Goal: Transaction & Acquisition: Purchase product/service

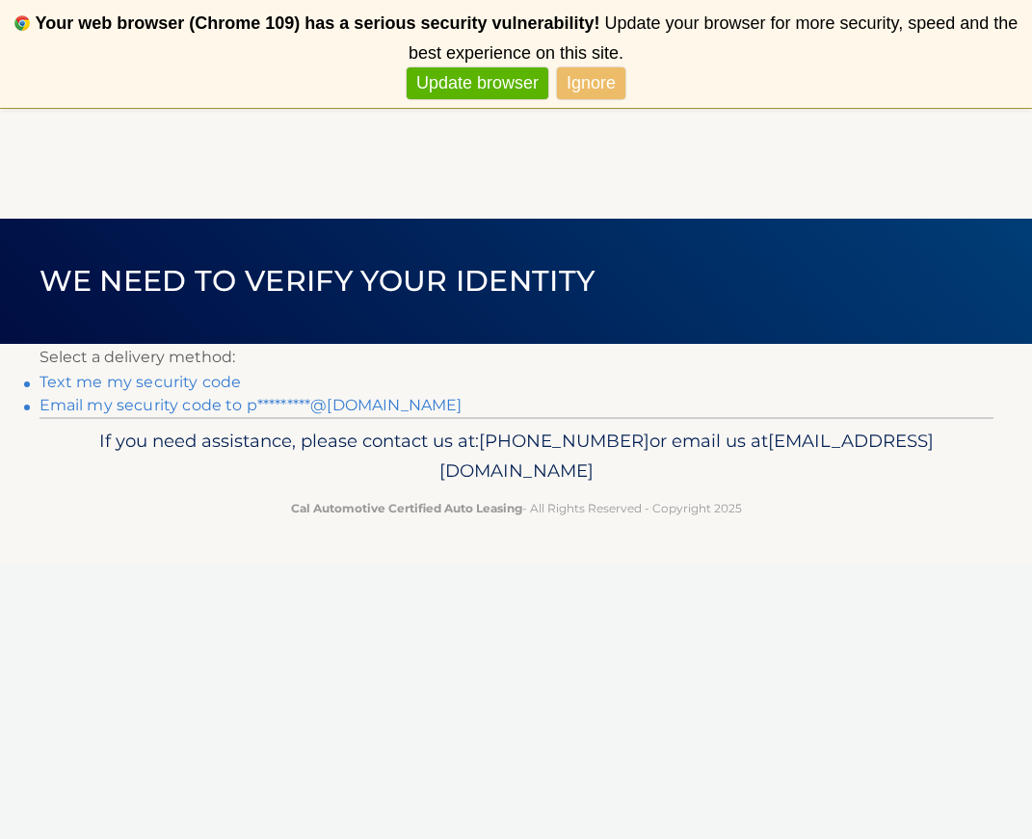
click at [70, 409] on link "Email my security code to p*********@comcast.net" at bounding box center [251, 405] width 423 height 18
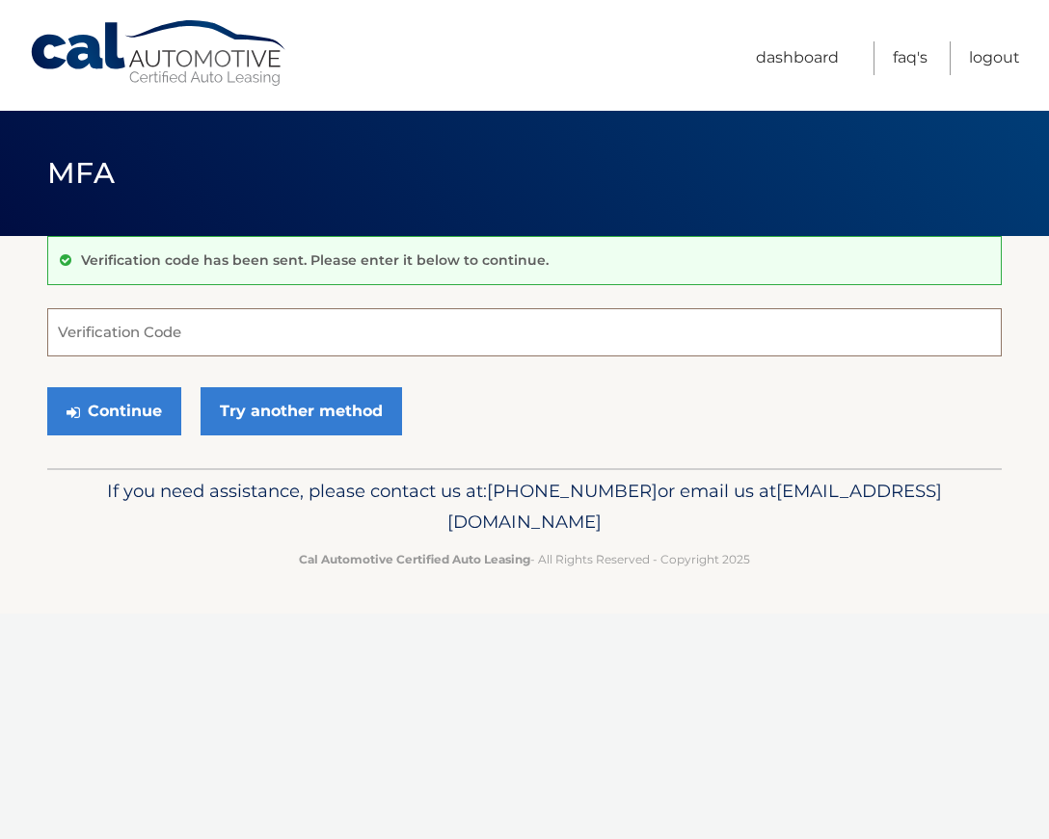
click at [150, 330] on input "Verification Code" at bounding box center [524, 332] width 954 height 48
paste input "142651"
type input "142651"
click at [47, 387] on button "Continue" at bounding box center [114, 411] width 134 height 48
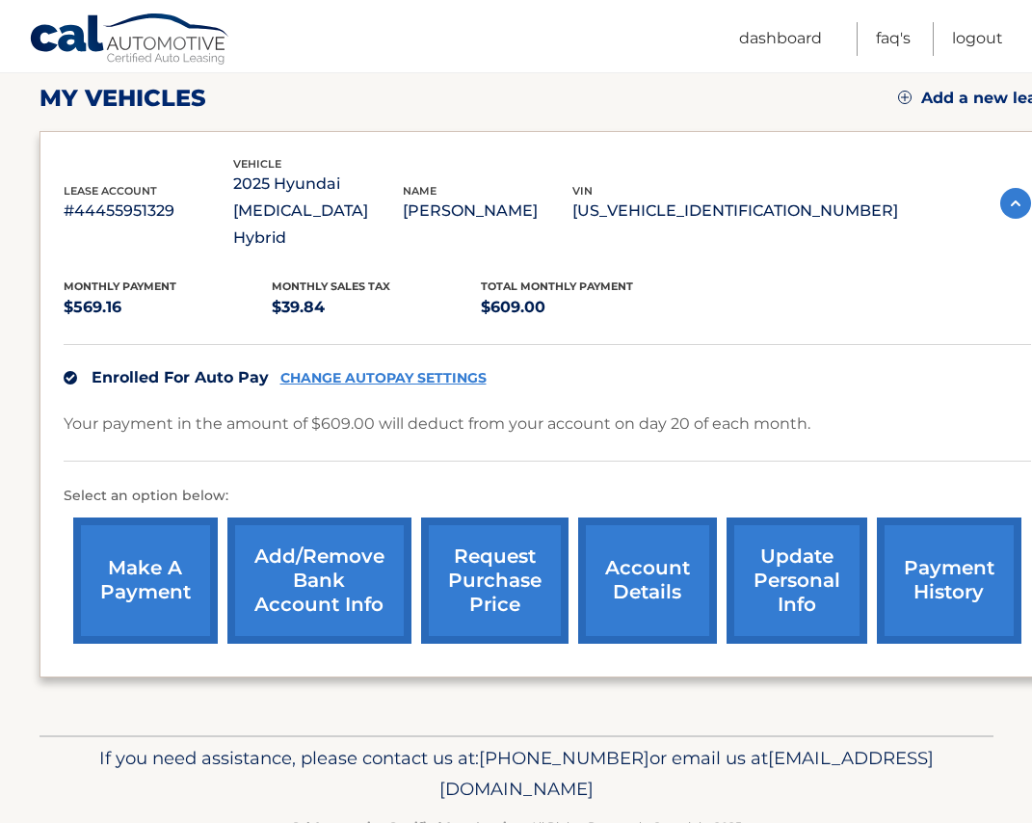
scroll to position [289, 0]
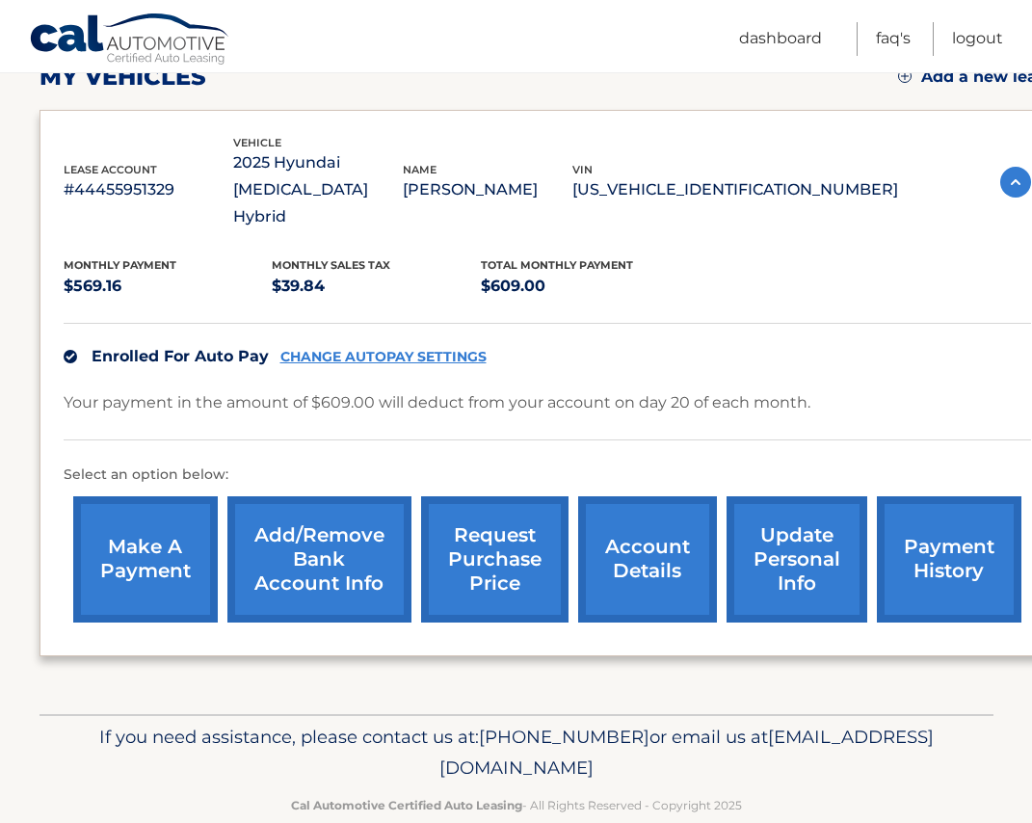
click at [620, 532] on link "account details" at bounding box center [647, 559] width 139 height 126
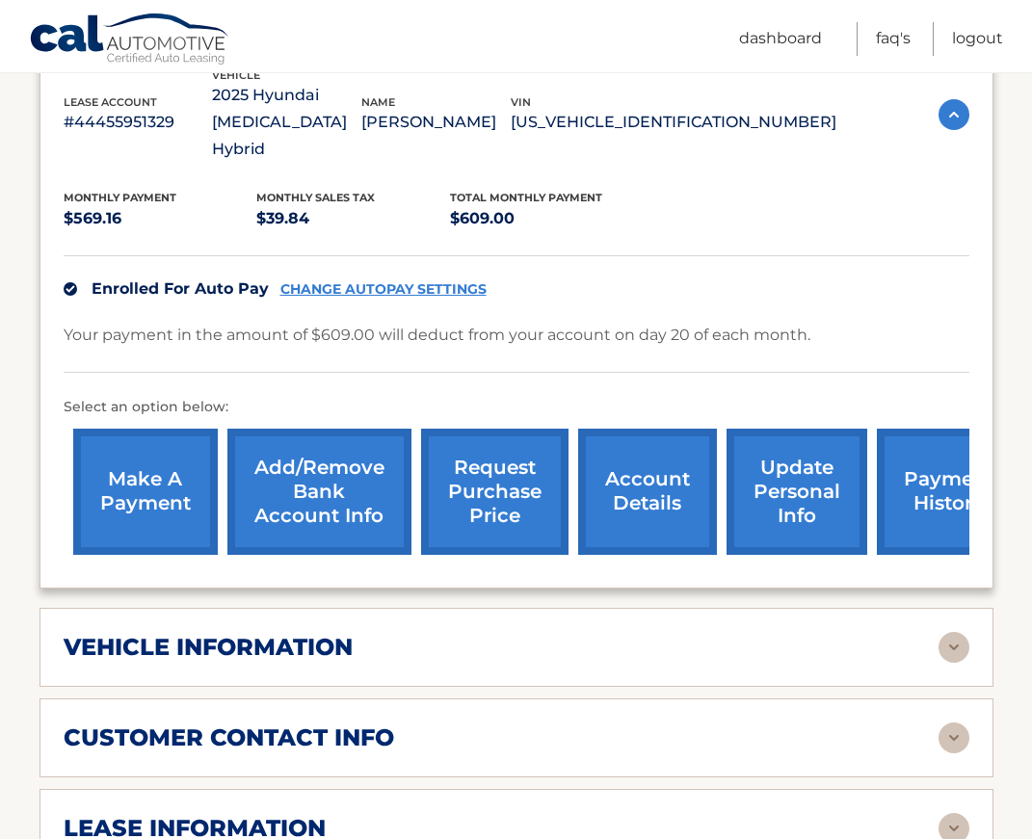
scroll to position [385, 0]
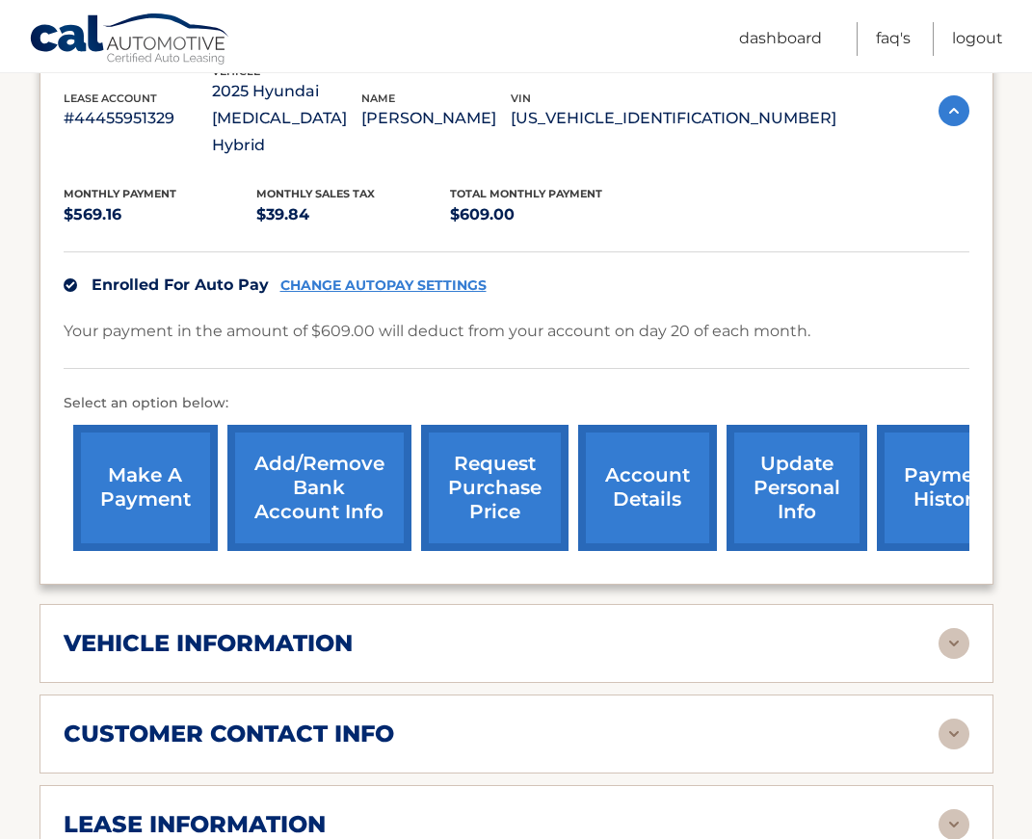
click at [917, 453] on link "payment history" at bounding box center [949, 488] width 145 height 126
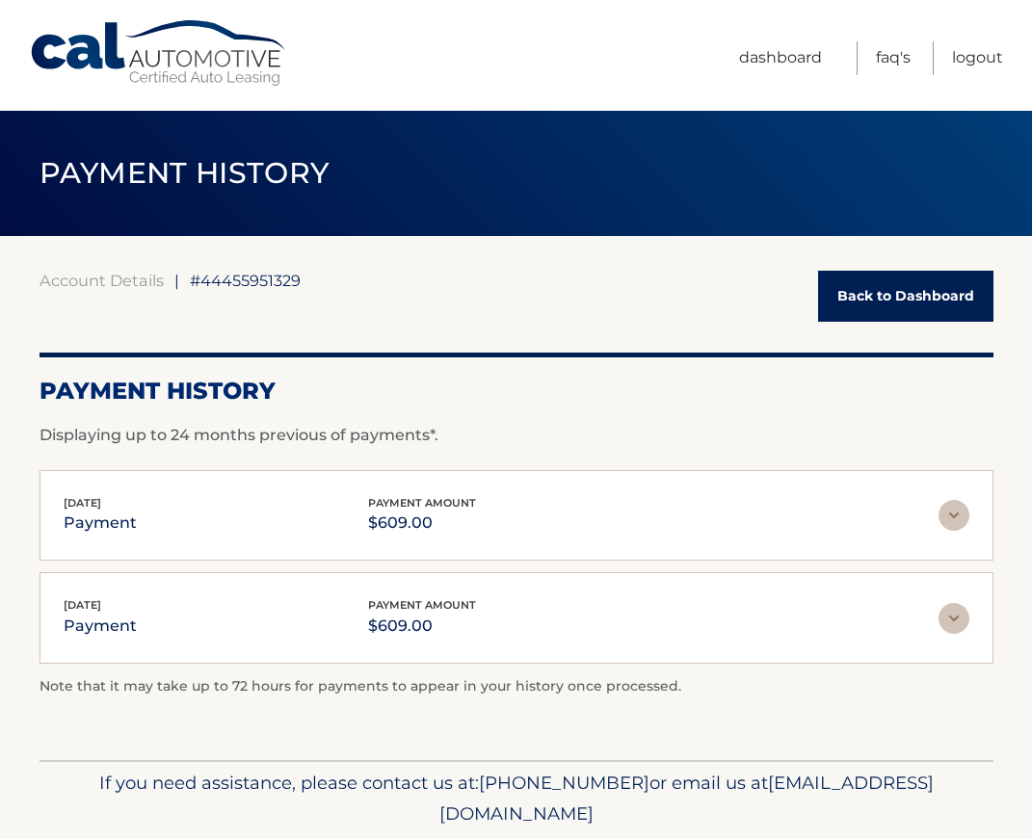
click at [858, 294] on link "Back to Dashboard" at bounding box center [905, 296] width 175 height 51
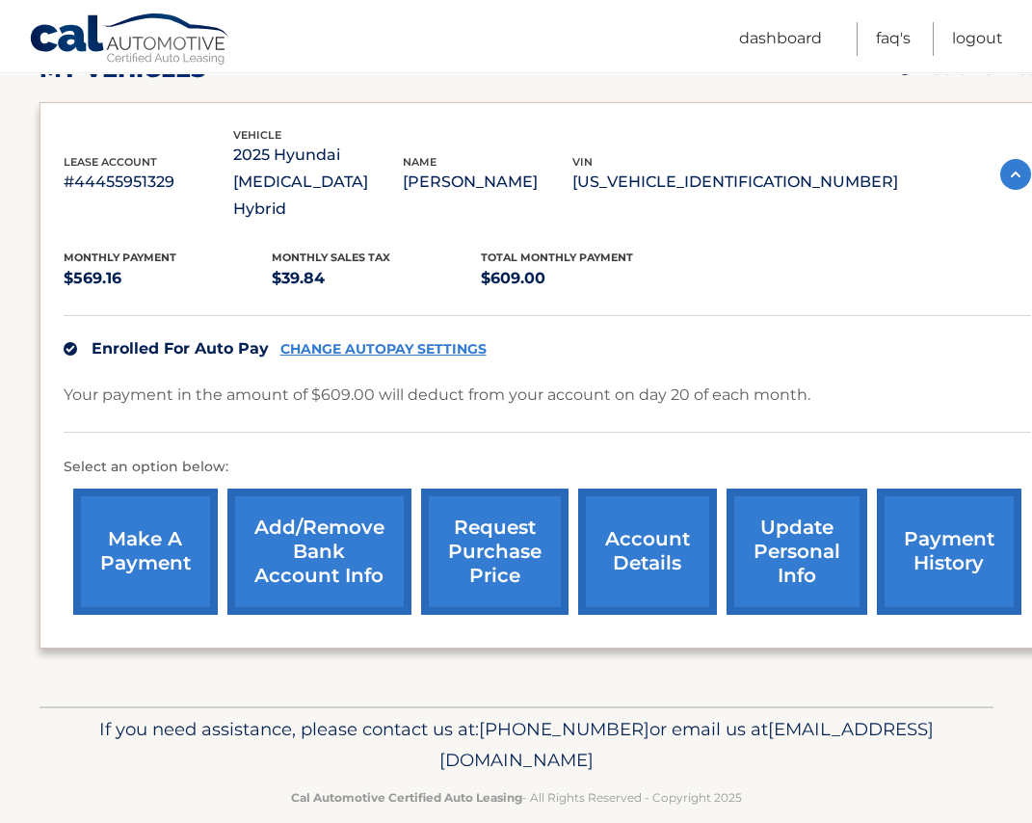
scroll to position [299, 0]
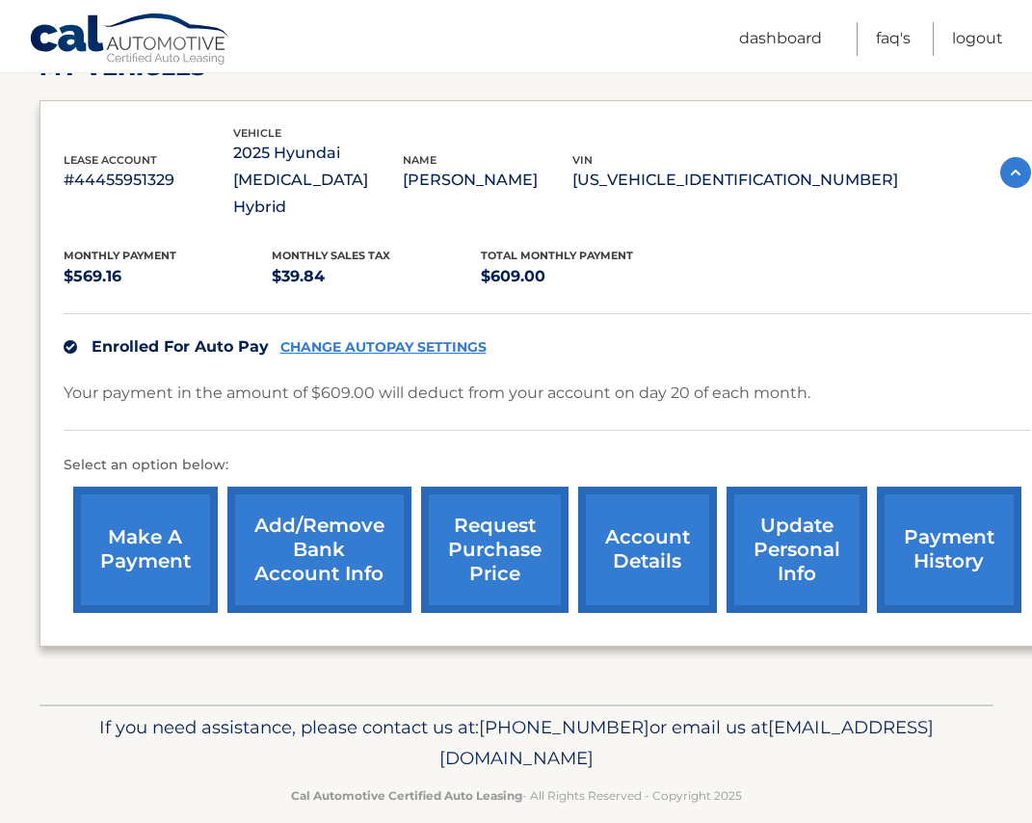
click at [130, 517] on link "make a payment" at bounding box center [145, 550] width 145 height 126
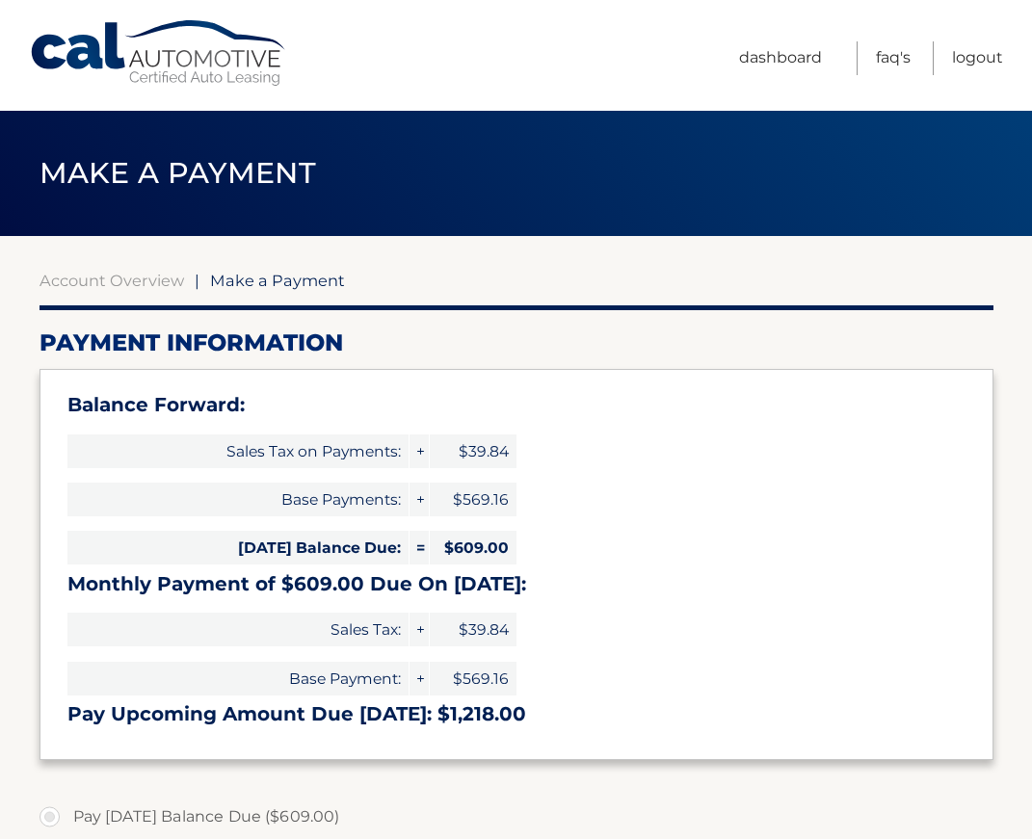
select select "ZjRjMDA3YzAtODMyNy00Y2I3LTkwOGMtODQ2ZmFlODRjOTIx"
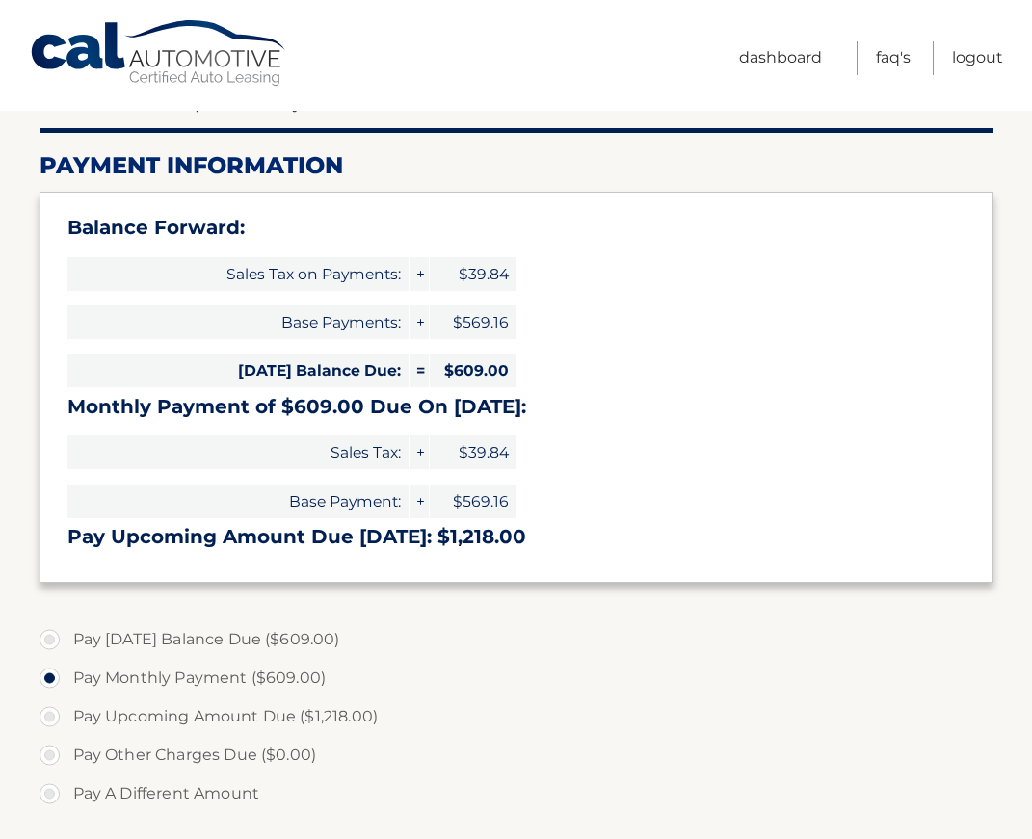
scroll to position [193, 0]
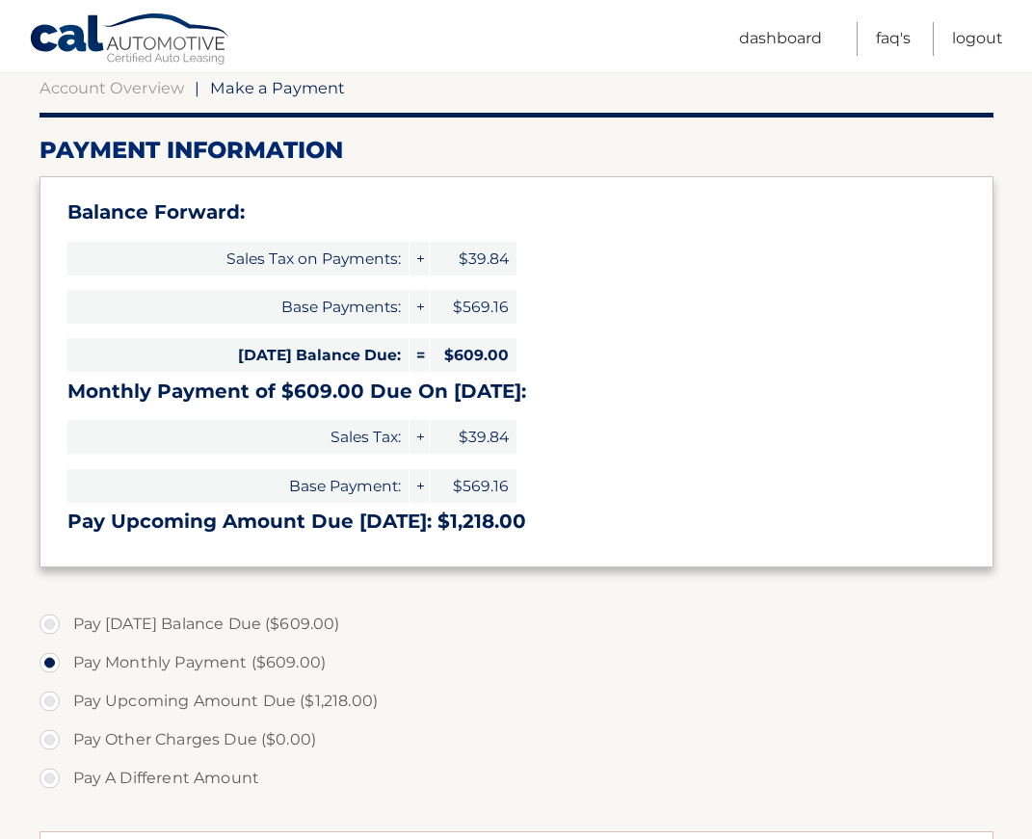
click at [46, 622] on label "Pay [DATE] Balance Due ($609.00)" at bounding box center [517, 624] width 954 height 39
click at [47, 622] on input "Pay [DATE] Balance Due ($609.00)" at bounding box center [56, 620] width 19 height 31
radio input "true"
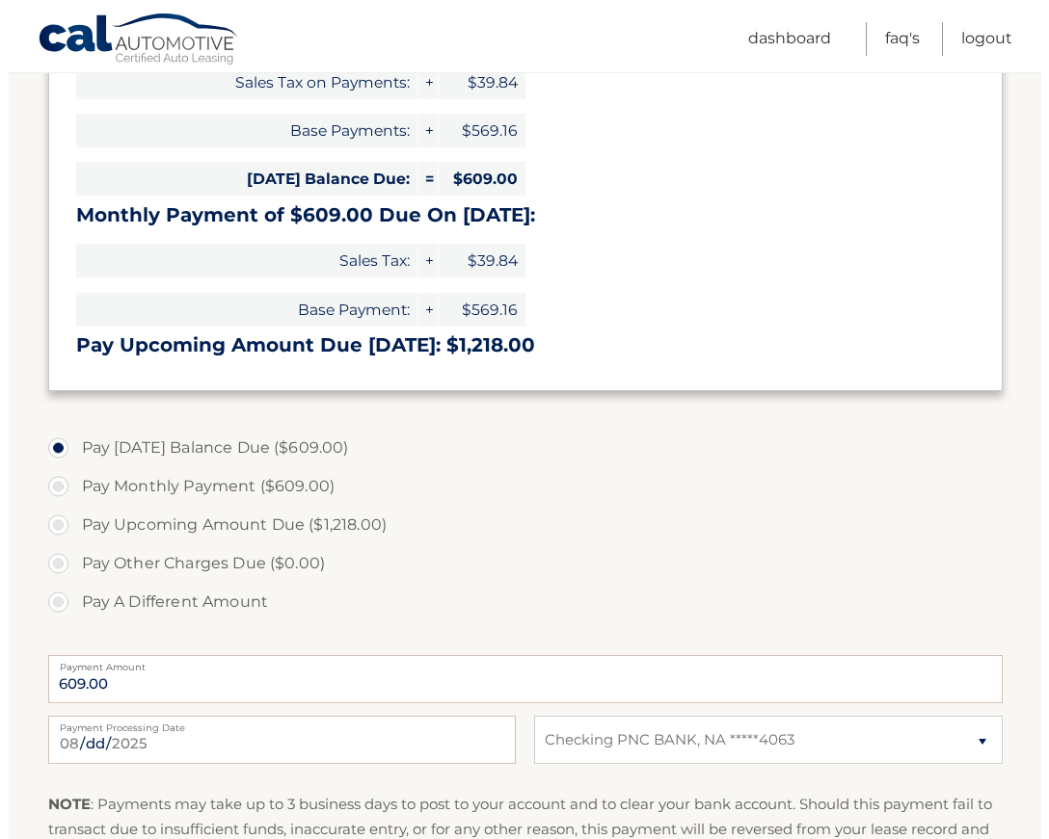
scroll to position [668, 0]
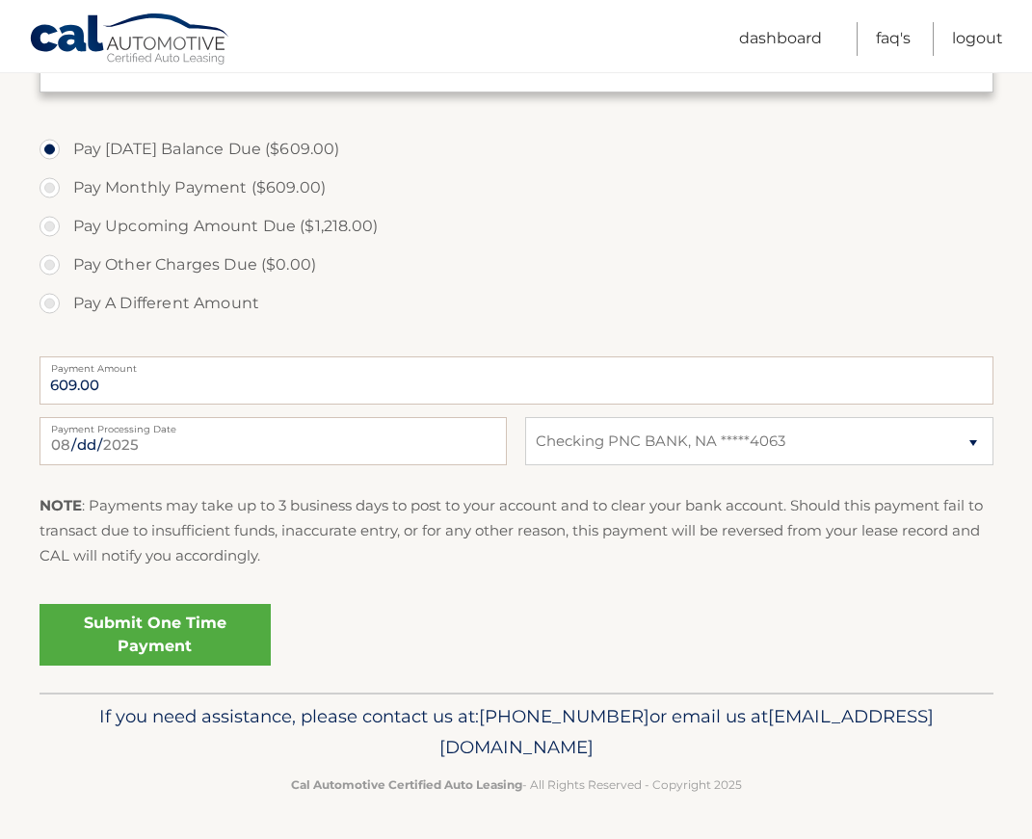
click at [179, 624] on link "Submit One Time Payment" at bounding box center [155, 635] width 231 height 62
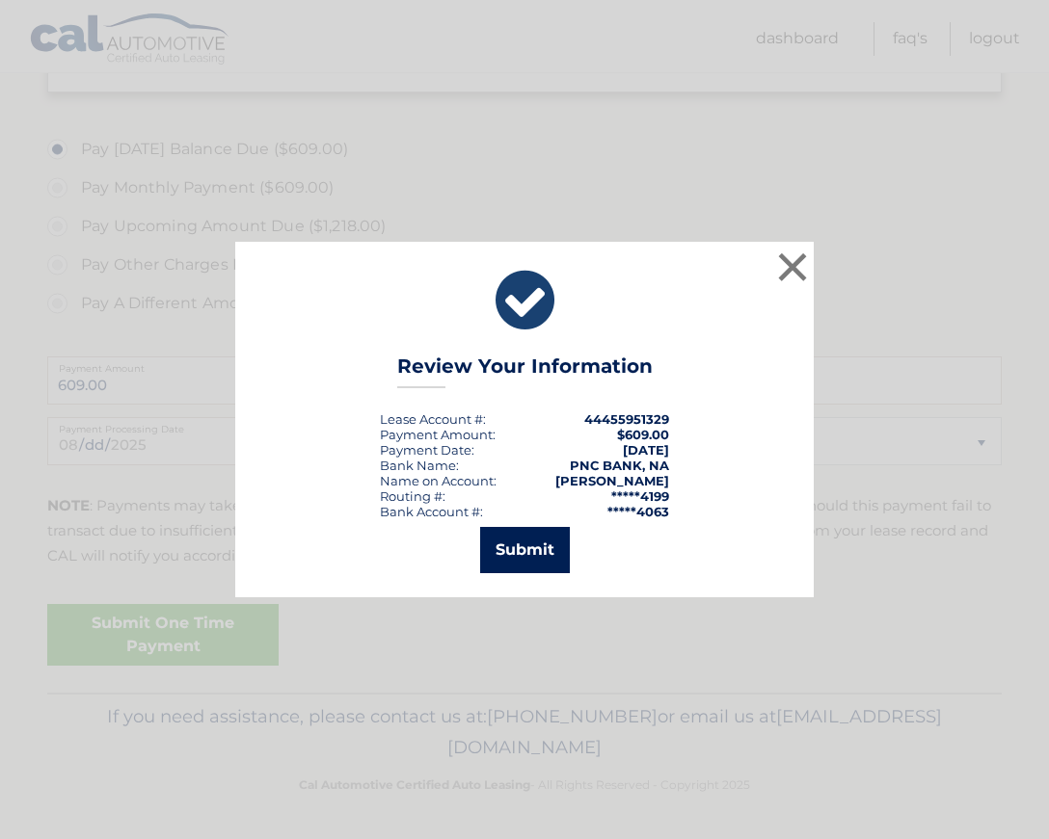
click at [525, 546] on button "Submit" at bounding box center [525, 550] width 90 height 46
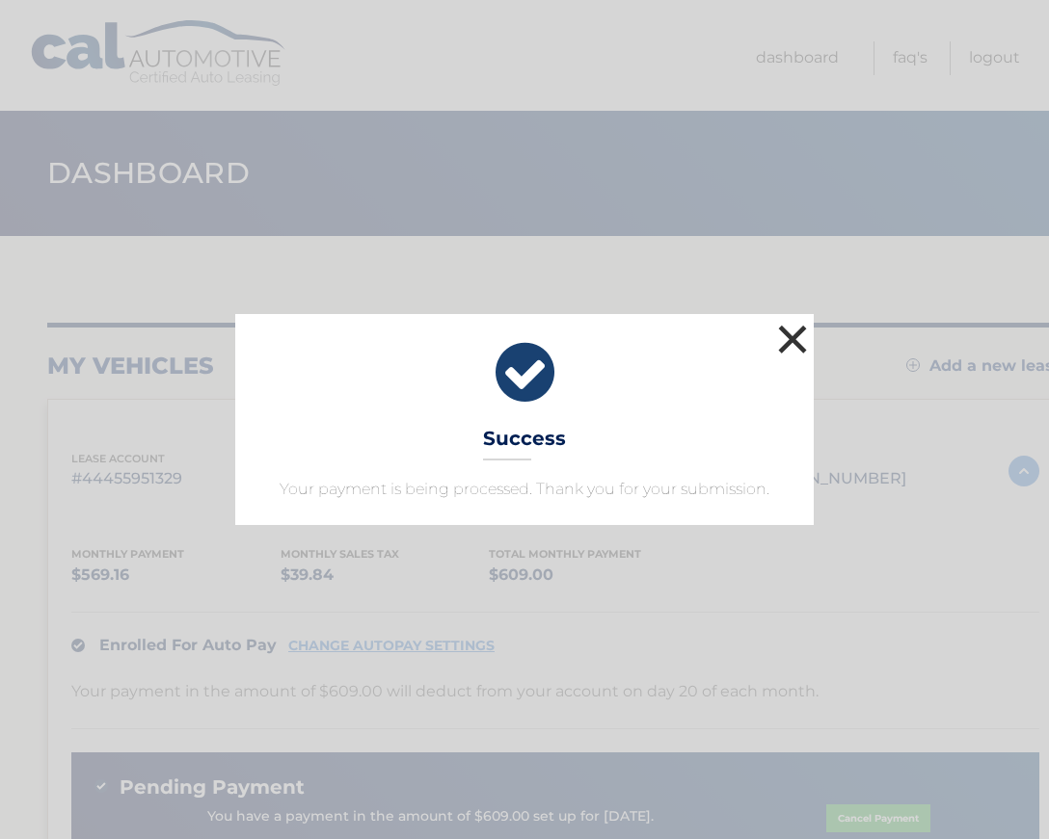
click at [788, 338] on button "×" at bounding box center [792, 339] width 39 height 39
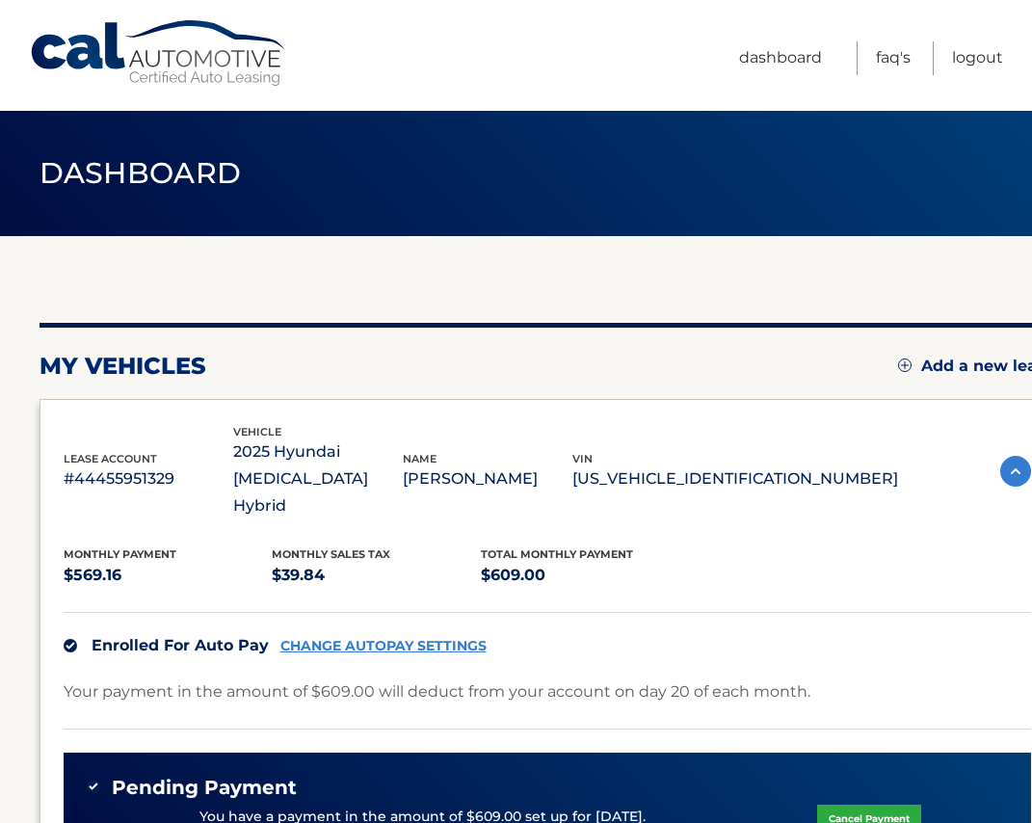
click at [764, 209] on header "Dashboard" at bounding box center [517, 173] width 954 height 125
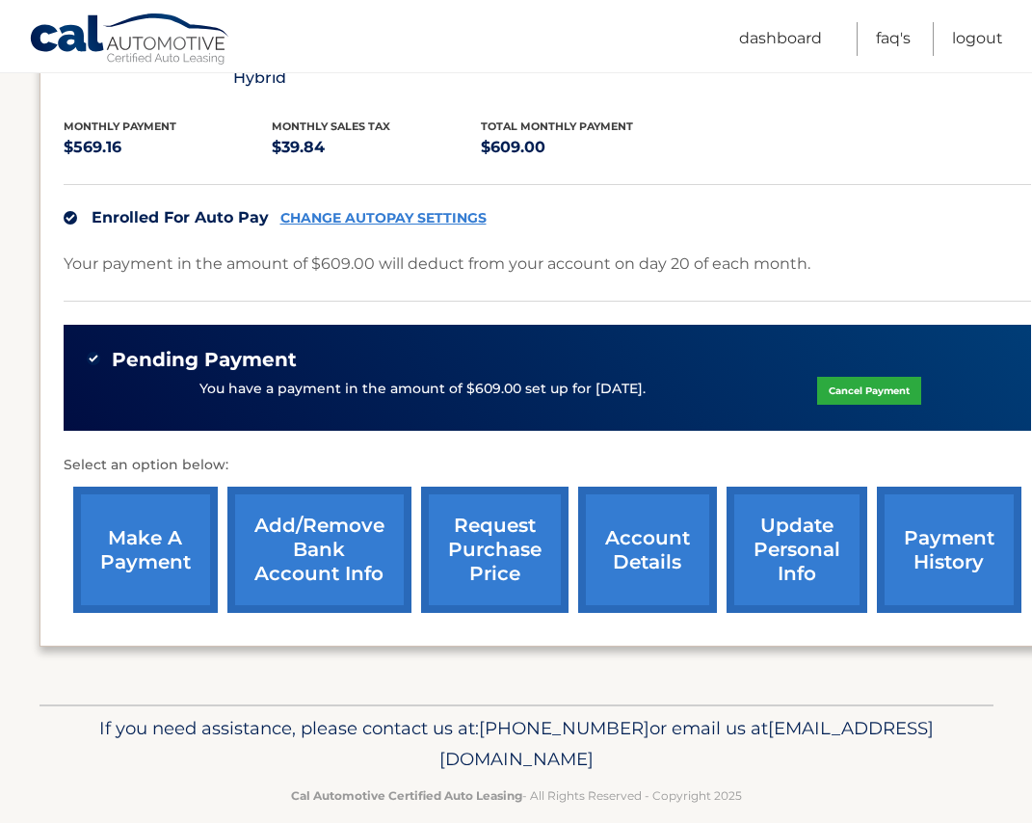
scroll to position [429, 0]
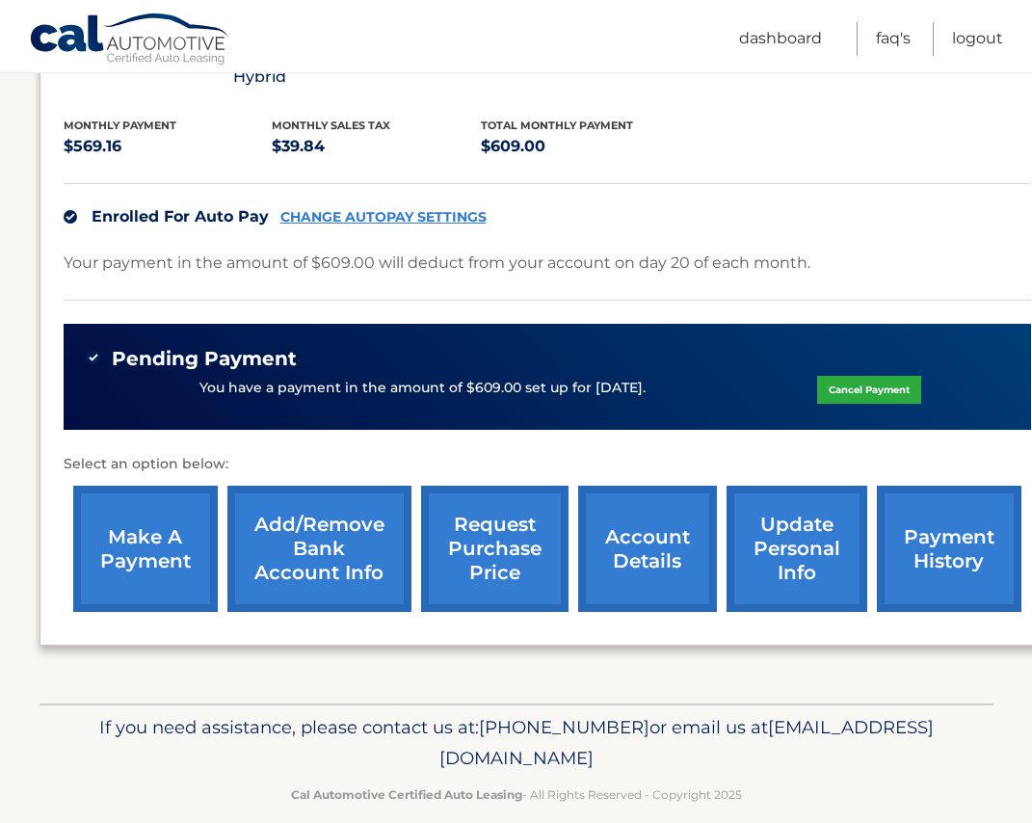
click at [924, 514] on link "payment history" at bounding box center [949, 549] width 145 height 126
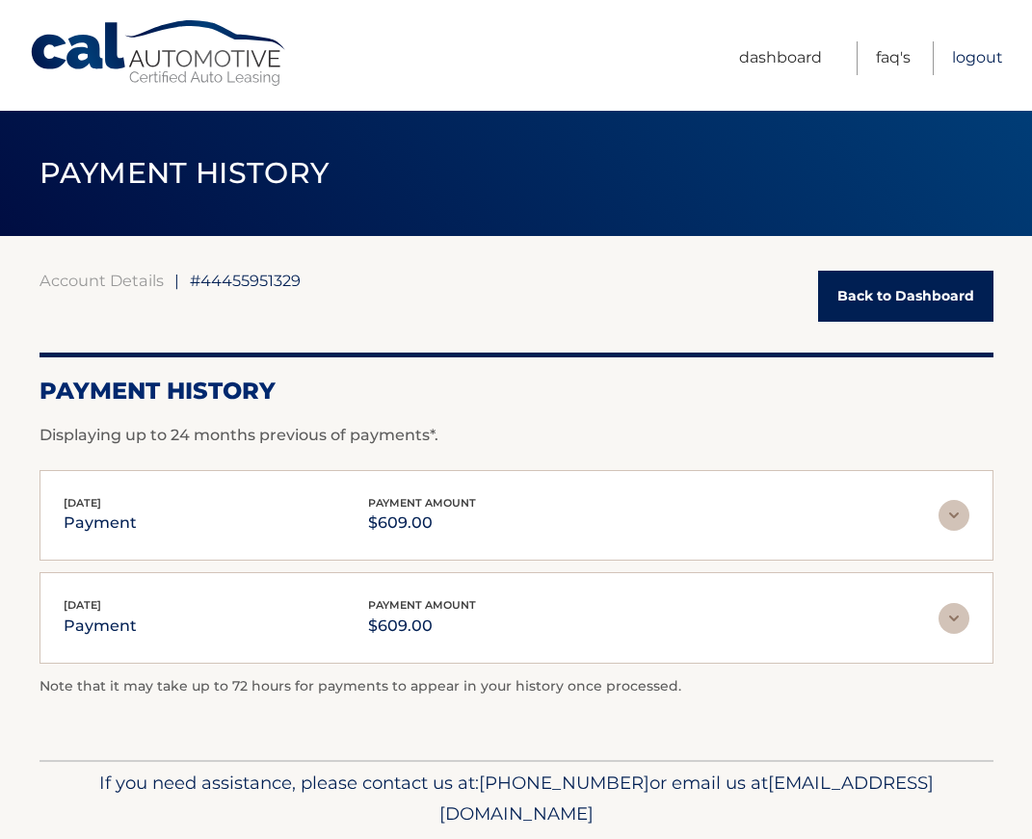
click at [971, 59] on link "Logout" at bounding box center [977, 58] width 51 height 34
